Goal: Obtain resource: Download file/media

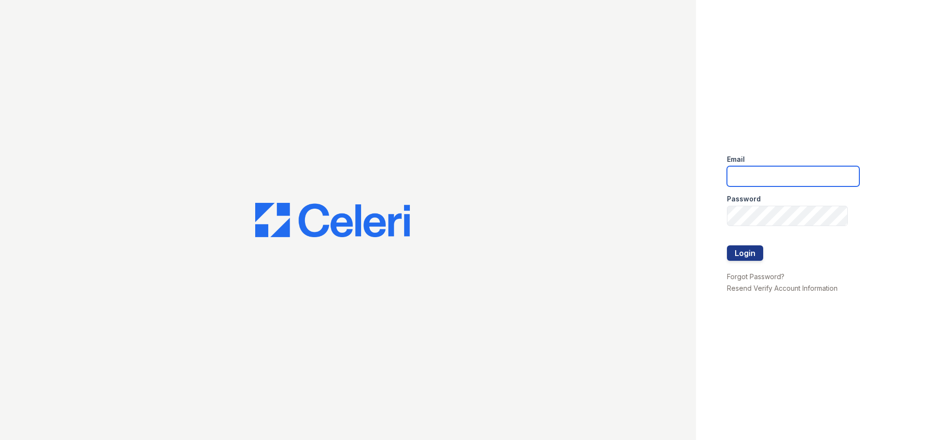
click at [782, 177] on input "email" at bounding box center [793, 176] width 132 height 20
type input "treepoint1@cafmanagement.com"
click at [758, 254] on button "Login" at bounding box center [745, 252] width 36 height 15
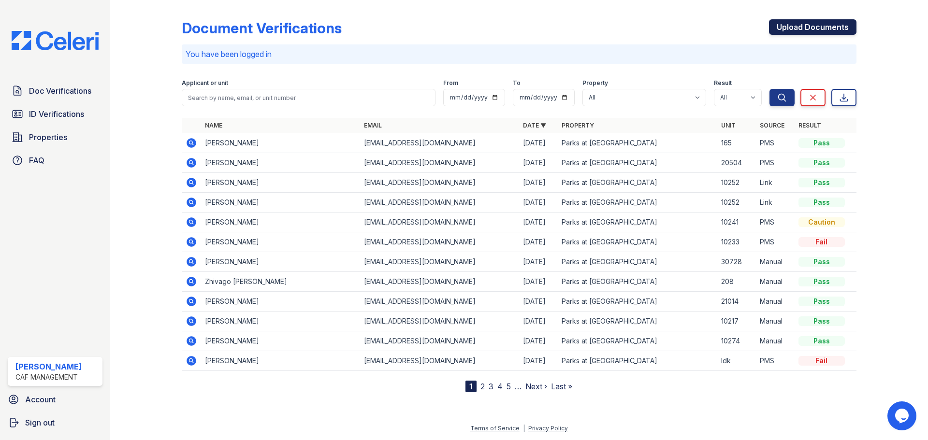
click at [816, 21] on link "Upload Documents" at bounding box center [812, 26] width 87 height 15
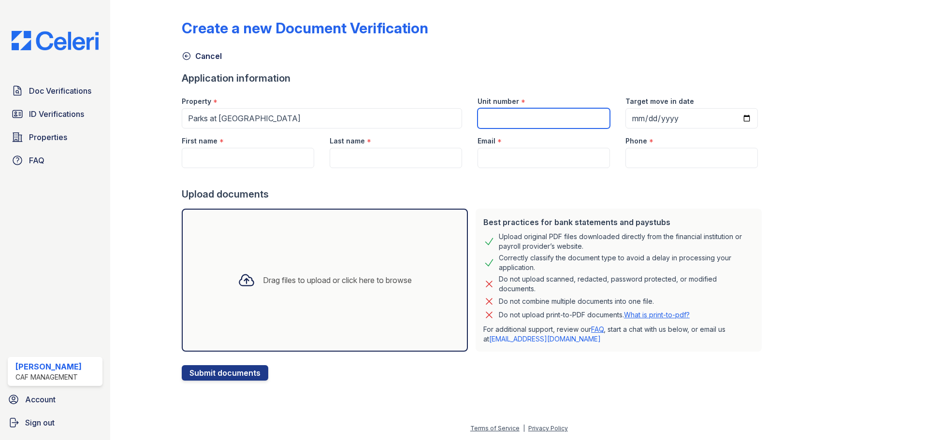
click at [548, 123] on input "Unit number" at bounding box center [543, 118] width 132 height 20
type input "278"
click at [625, 119] on input "Target move in date" at bounding box center [691, 118] width 132 height 20
type input "20202-10-03"
type input "2025-10-03"
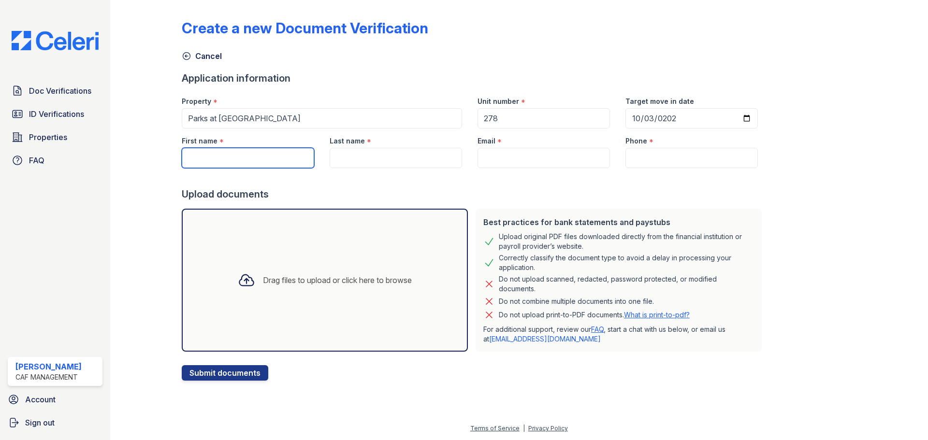
click at [229, 154] on input "First name" at bounding box center [248, 158] width 132 height 20
type input "Kirby"
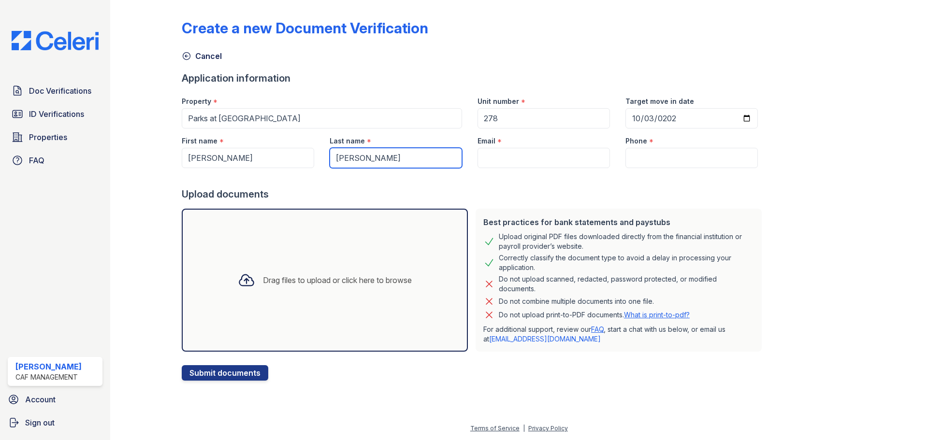
type input "Lockett"
drag, startPoint x: 524, startPoint y: 158, endPoint x: 474, endPoint y: 158, distance: 49.8
click at [524, 158] on input "Email" at bounding box center [543, 158] width 132 height 20
paste input "ypincorporated@yahoo.com"
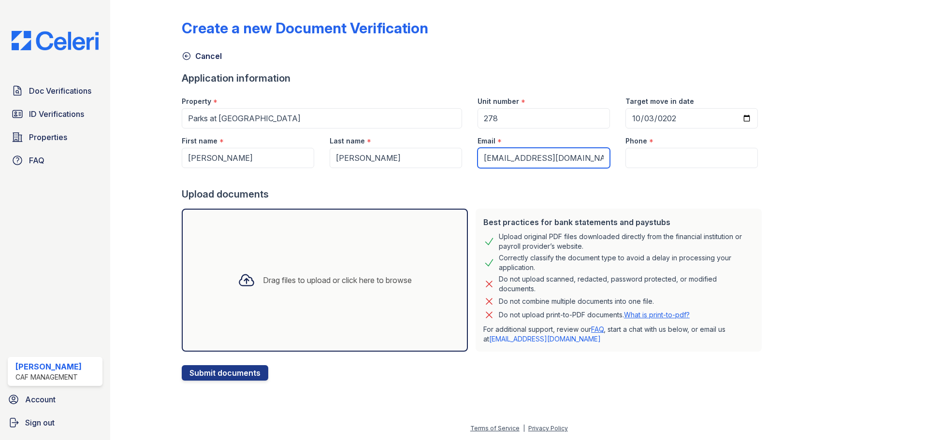
type input "ypincorporated@yahoo.com"
click at [632, 160] on input "Phone" at bounding box center [691, 158] width 132 height 20
paste input "(469) 363-1751"
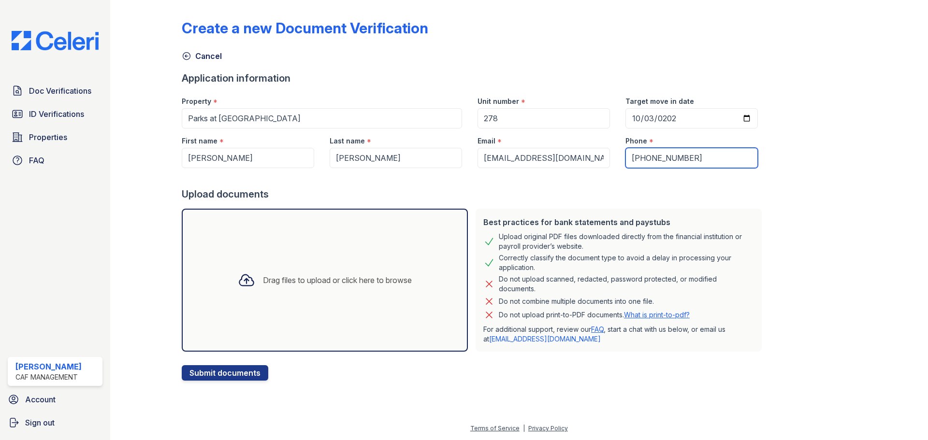
type input "(469) 363-1751"
click at [329, 280] on div "Drag files to upload or click here to browse" at bounding box center [337, 280] width 149 height 12
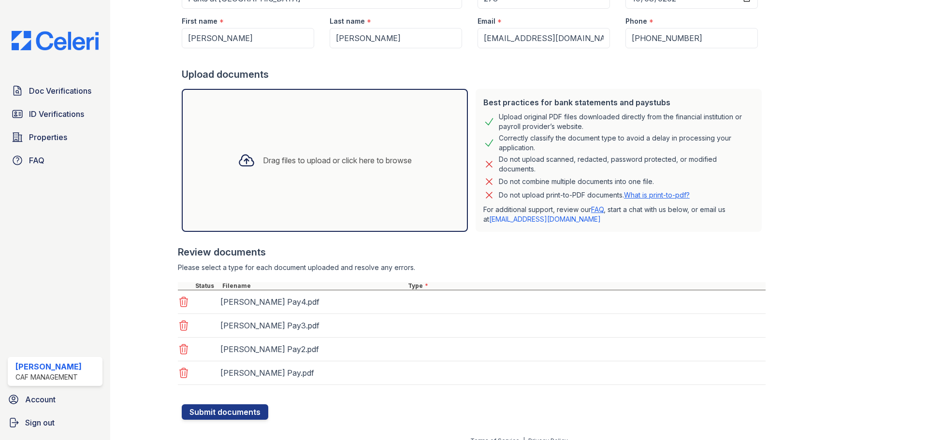
scroll to position [132, 0]
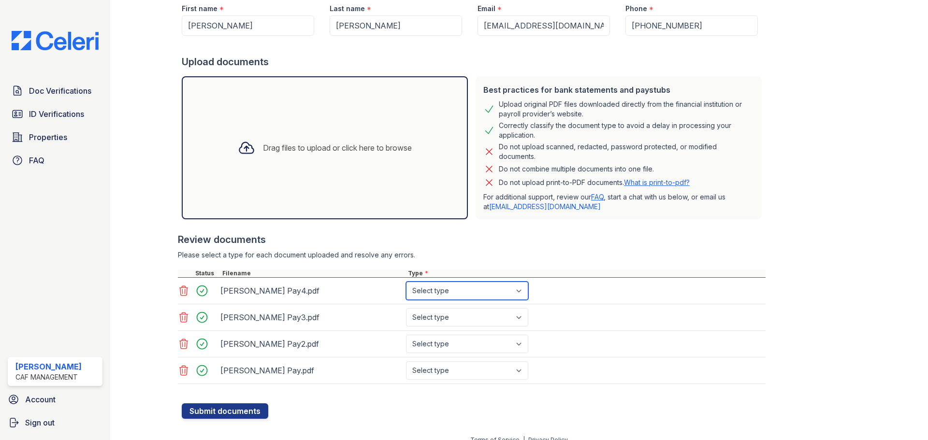
click at [465, 293] on select "Select type Paystub Bank Statement Offer Letter Tax Documents Benefit Award Let…" at bounding box center [467, 291] width 122 height 18
select select "paystub"
click at [406, 282] on select "Select type Paystub Bank Statement Offer Letter Tax Documents Benefit Award Let…" at bounding box center [467, 291] width 122 height 18
click at [453, 320] on select "Select type Paystub Bank Statement Offer Letter Tax Documents Benefit Award Let…" at bounding box center [467, 317] width 122 height 18
select select "paystub"
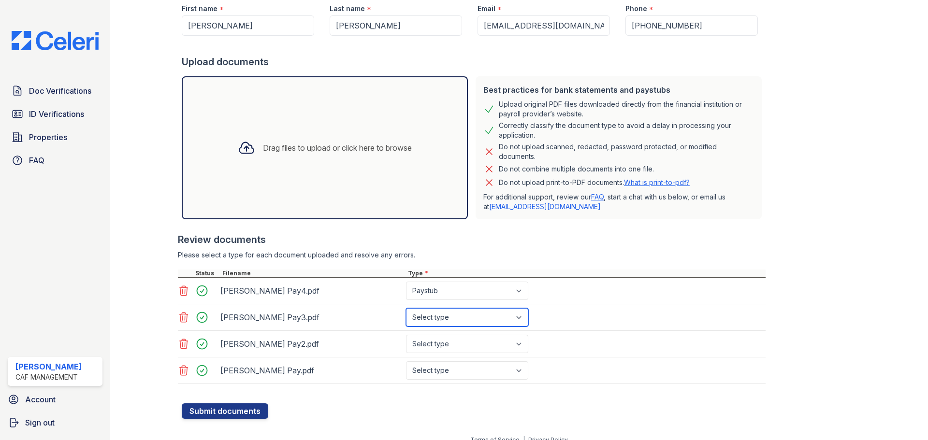
click at [406, 308] on select "Select type Paystub Bank Statement Offer Letter Tax Documents Benefit Award Let…" at bounding box center [467, 317] width 122 height 18
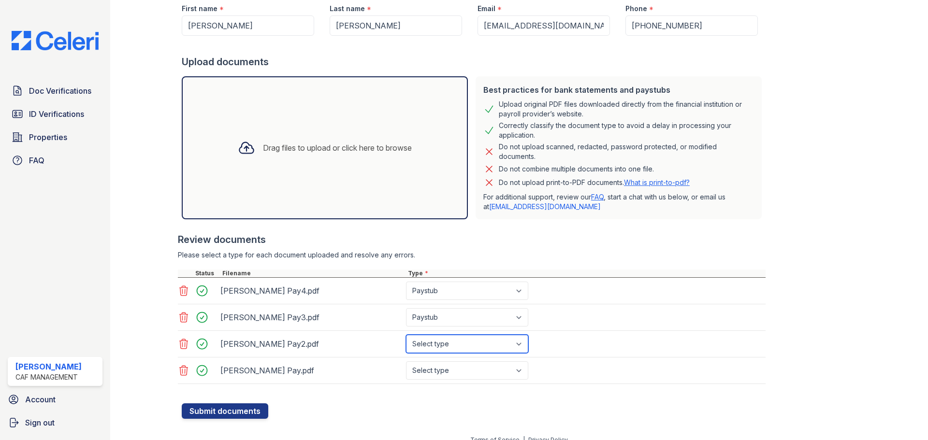
click at [458, 342] on select "Select type Paystub Bank Statement Offer Letter Tax Documents Benefit Award Let…" at bounding box center [467, 344] width 122 height 18
select select "paystub"
click at [406, 335] on select "Select type Paystub Bank Statement Offer Letter Tax Documents Benefit Award Let…" at bounding box center [467, 344] width 122 height 18
click at [466, 375] on select "Select type Paystub Bank Statement Offer Letter Tax Documents Benefit Award Let…" at bounding box center [467, 370] width 122 height 18
select select "paystub"
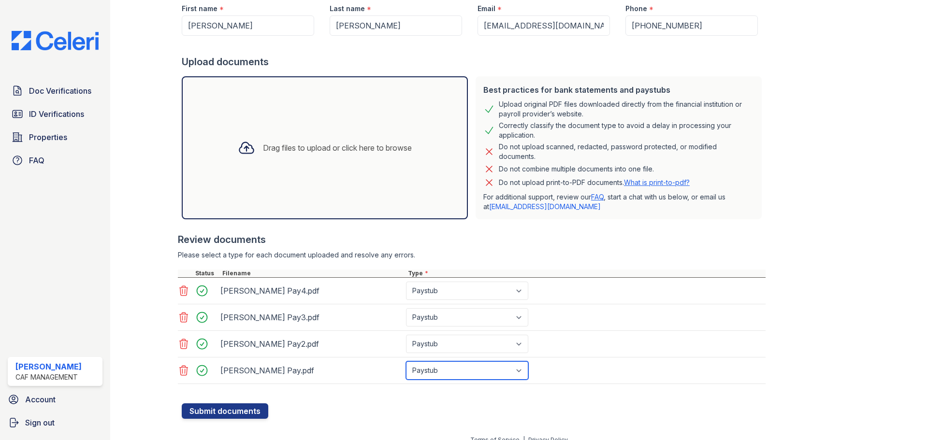
click at [406, 361] on select "Select type Paystub Bank Statement Offer Letter Tax Documents Benefit Award Let…" at bounding box center [467, 370] width 122 height 18
click at [248, 416] on button "Submit documents" at bounding box center [225, 411] width 87 height 15
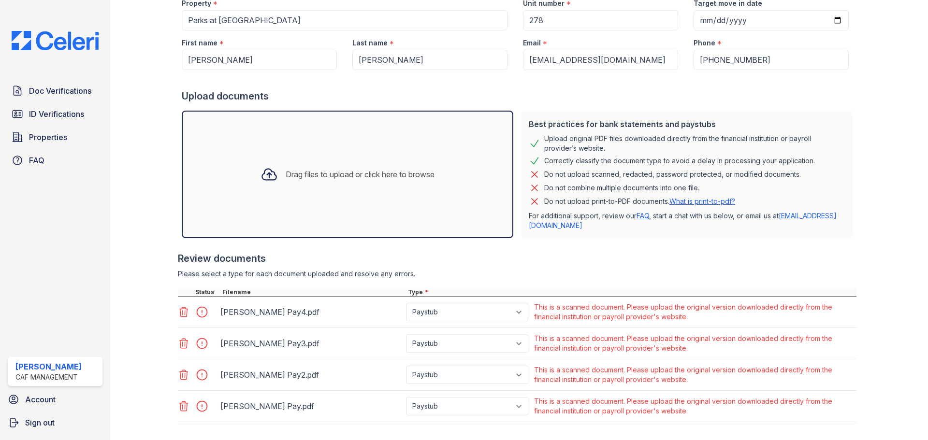
scroll to position [0, 0]
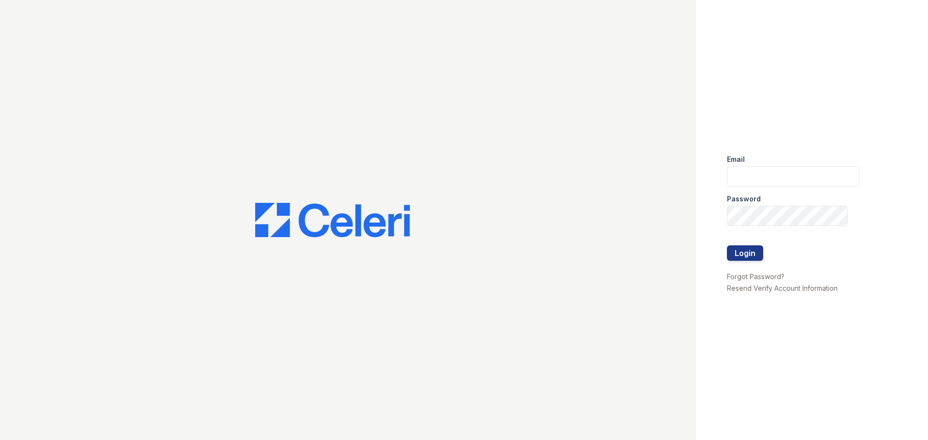
drag, startPoint x: 802, startPoint y: 187, endPoint x: 804, endPoint y: 176, distance: 11.2
click at [803, 183] on form "Email Password Login" at bounding box center [793, 209] width 132 height 124
click at [803, 176] on input "email" at bounding box center [793, 176] width 132 height 20
type input "treepoint1@cafmanagement.com"
click at [749, 253] on button "Login" at bounding box center [745, 252] width 36 height 15
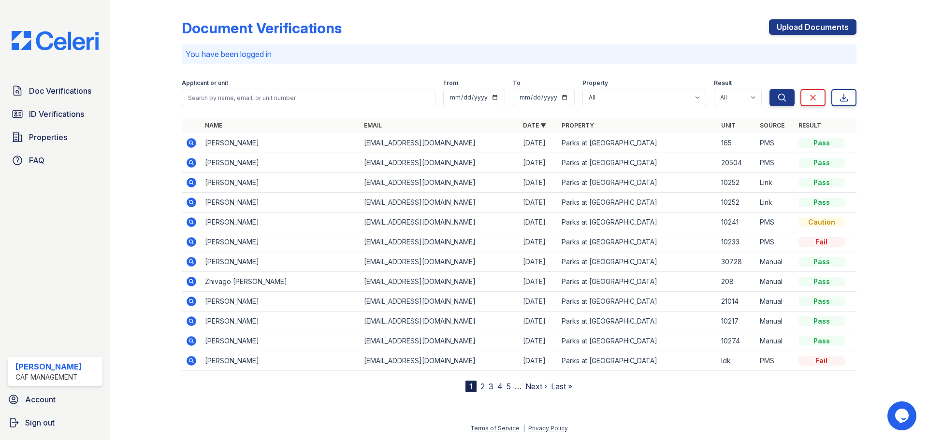
click at [192, 183] on icon at bounding box center [190, 182] width 2 height 2
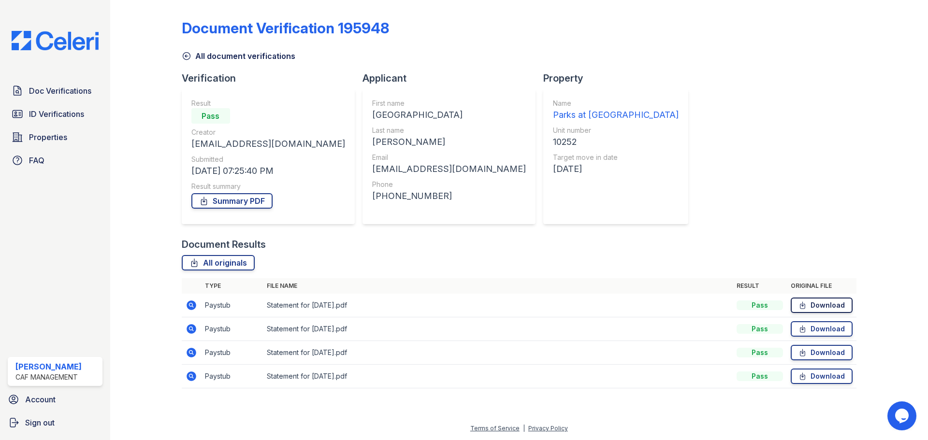
click at [832, 304] on link "Download" at bounding box center [822, 305] width 62 height 15
click at [834, 330] on link "Download" at bounding box center [822, 328] width 62 height 15
click at [850, 380] on link "Download" at bounding box center [822, 376] width 62 height 15
click at [227, 204] on link "Summary PDF" at bounding box center [231, 200] width 81 height 15
click at [814, 352] on link "Download" at bounding box center [822, 352] width 62 height 15
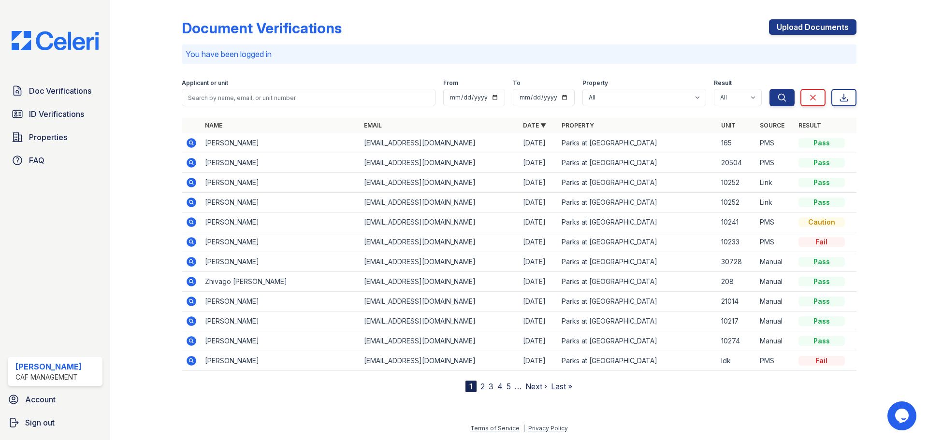
click at [190, 204] on icon at bounding box center [192, 203] width 10 height 10
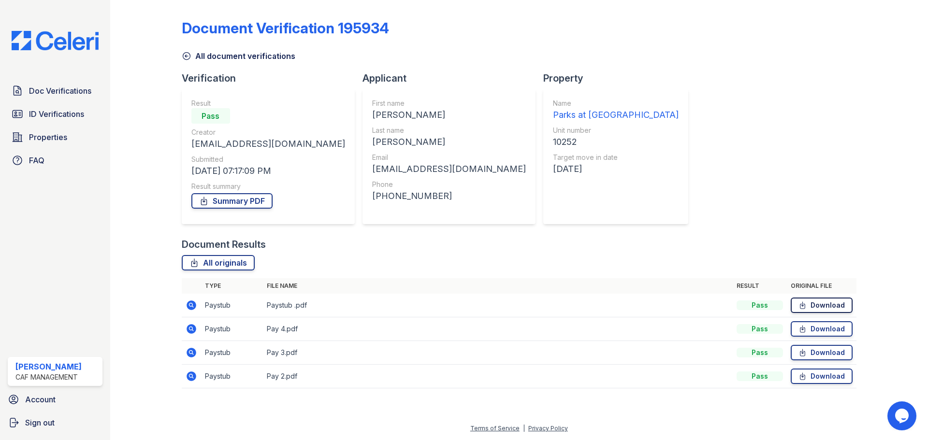
drag, startPoint x: 820, startPoint y: 306, endPoint x: 814, endPoint y: 307, distance: 5.9
click at [820, 305] on link "Download" at bounding box center [822, 305] width 62 height 15
click at [833, 332] on link "Download" at bounding box center [822, 328] width 62 height 15
click at [822, 354] on link "Download" at bounding box center [822, 352] width 62 height 15
click at [821, 376] on link "Download" at bounding box center [822, 376] width 62 height 15
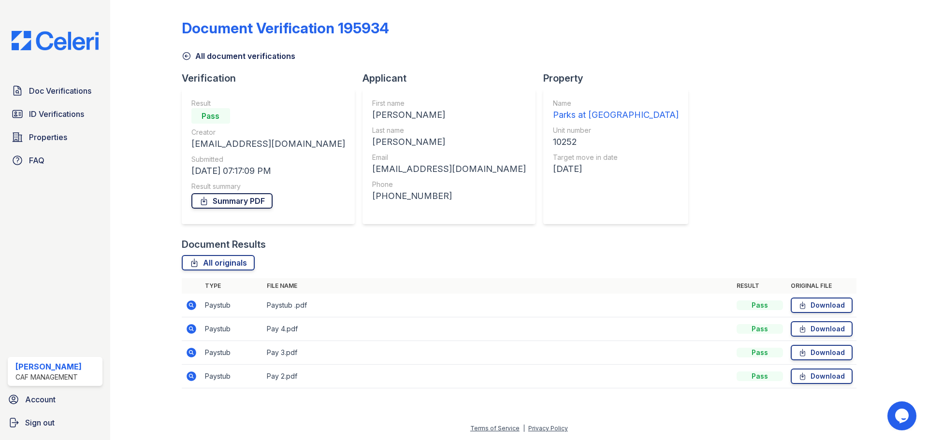
click at [237, 200] on link "Summary PDF" at bounding box center [231, 200] width 81 height 15
